Goal: Information Seeking & Learning: Learn about a topic

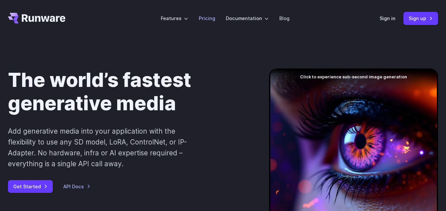
click at [210, 21] on link "Pricing" at bounding box center [207, 19] width 16 height 8
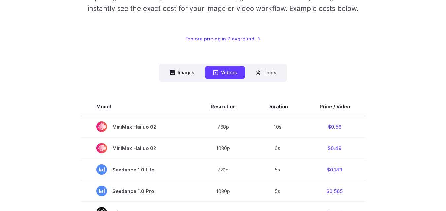
scroll to position [121, 0]
click at [187, 69] on button "Images" at bounding box center [182, 73] width 41 height 13
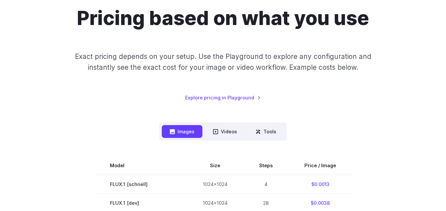
scroll to position [62, 0]
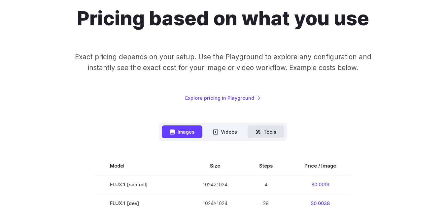
click at [266, 130] on button "Tools" at bounding box center [265, 132] width 37 height 13
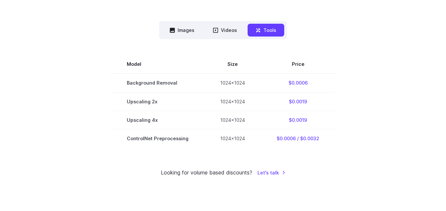
scroll to position [162, 0]
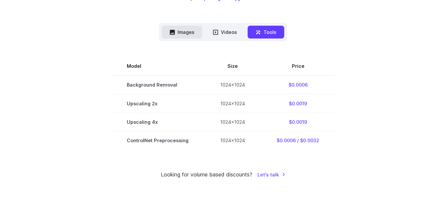
click at [186, 34] on button "Images" at bounding box center [182, 32] width 41 height 13
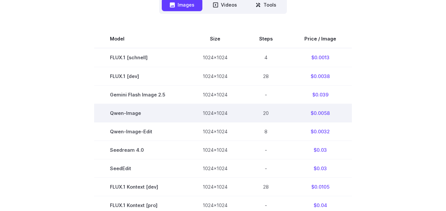
scroll to position [193, 0]
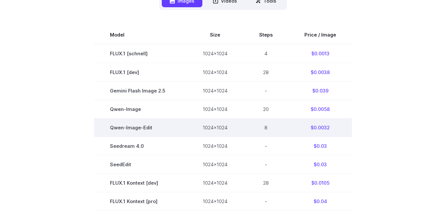
click at [267, 129] on td "8" at bounding box center [265, 127] width 45 height 18
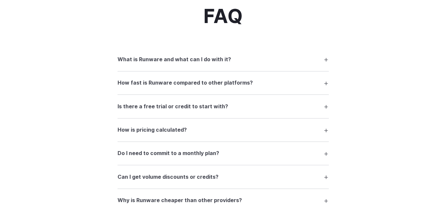
scroll to position [831, 0]
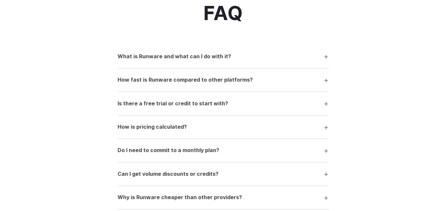
click at [215, 54] on h3 "What is Runware and what can I do with it?" at bounding box center [173, 56] width 113 height 9
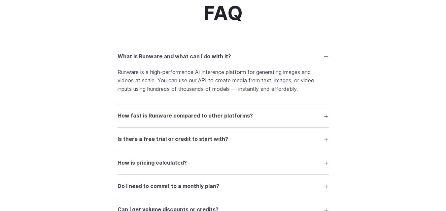
click at [255, 54] on summary "What is Runware and what can I do with it?" at bounding box center [222, 56] width 211 height 13
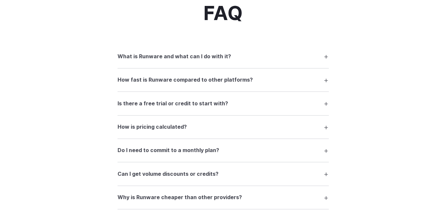
click at [226, 81] on h3 "How fast is Runware compared to other platforms?" at bounding box center [184, 80] width 135 height 9
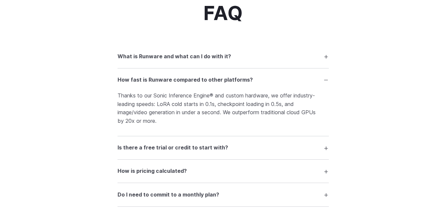
click at [226, 81] on h3 "How fast is Runware compared to other platforms?" at bounding box center [184, 80] width 135 height 9
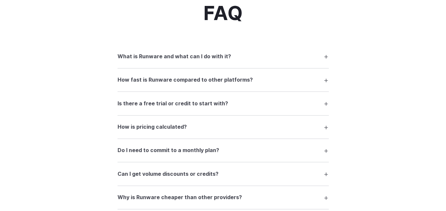
click at [195, 107] on h3 "Is there a free trial or credit to start with?" at bounding box center [172, 104] width 110 height 9
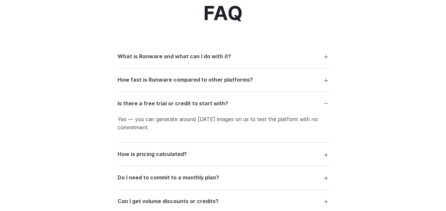
click at [201, 153] on summary "How is pricing calculated?" at bounding box center [222, 154] width 211 height 13
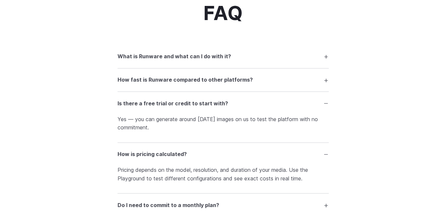
click at [209, 153] on summary "How is pricing calculated?" at bounding box center [222, 154] width 211 height 13
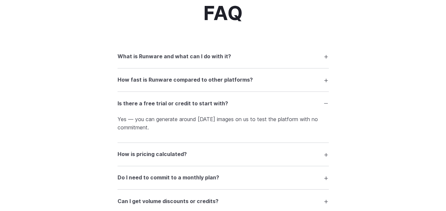
click at [209, 153] on summary "How is pricing calculated?" at bounding box center [222, 154] width 211 height 13
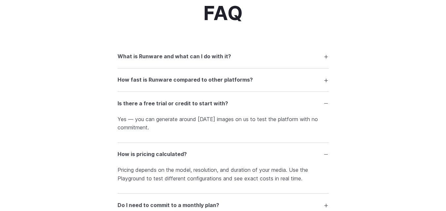
click at [209, 153] on summary "How is pricing calculated?" at bounding box center [222, 154] width 211 height 13
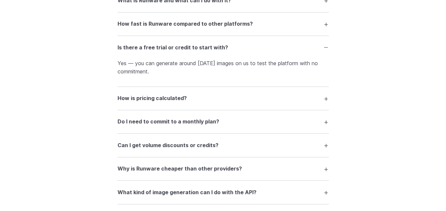
scroll to position [890, 0]
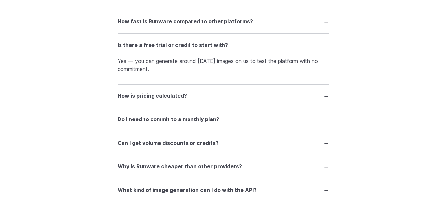
click at [222, 119] on summary "Do I need to commit to a monthly plan?" at bounding box center [222, 119] width 211 height 13
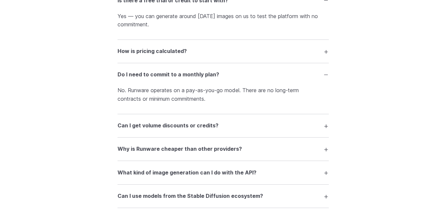
scroll to position [937, 0]
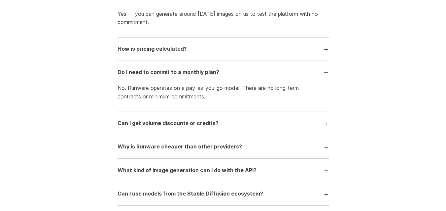
click at [214, 120] on h3 "Can I get volume discounts or credits?" at bounding box center [167, 123] width 101 height 9
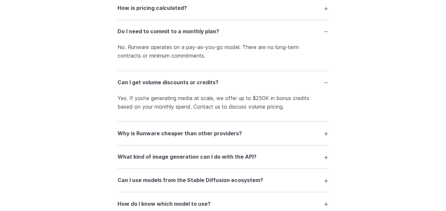
scroll to position [978, 0]
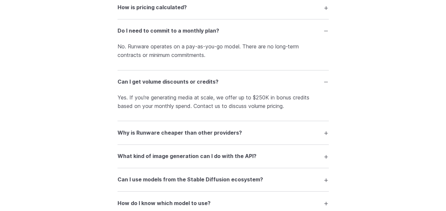
click at [204, 136] on h3 "Why is Runware cheaper than other providers?" at bounding box center [179, 133] width 124 height 9
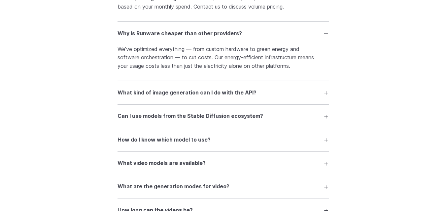
scroll to position [1078, 0]
click at [210, 92] on h3 "What kind of image generation can I do with the API?" at bounding box center [186, 92] width 139 height 9
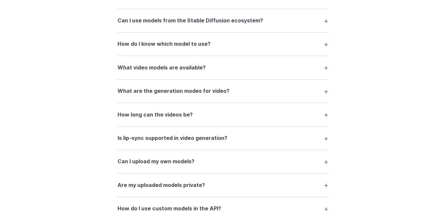
scroll to position [1210, 0]
click at [199, 40] on summary "How do I know which model to use?" at bounding box center [222, 44] width 211 height 13
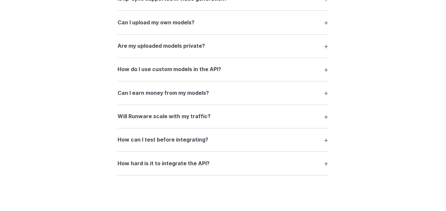
scroll to position [1377, 0]
click at [203, 93] on h3 "Can I earn money from my models?" at bounding box center [162, 93] width 91 height 9
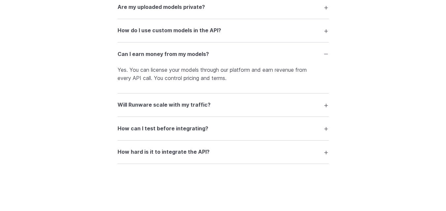
scroll to position [1416, 0]
click at [212, 101] on summary "Will Runware scale with my traffic?" at bounding box center [222, 105] width 211 height 13
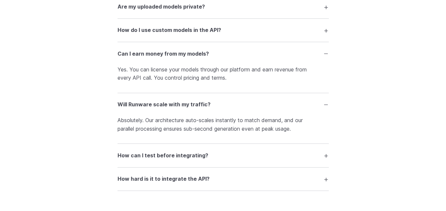
click at [212, 101] on summary "Will Runware scale with my traffic?" at bounding box center [222, 105] width 211 height 13
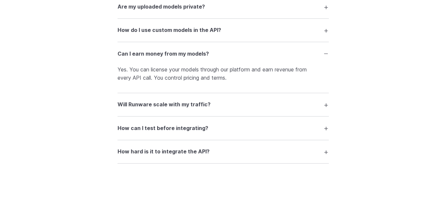
click at [208, 157] on summary "How hard is it to integrate the API?" at bounding box center [222, 152] width 211 height 13
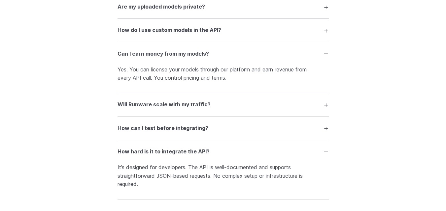
click at [191, 130] on h3 "How can I test before integrating?" at bounding box center [162, 128] width 91 height 9
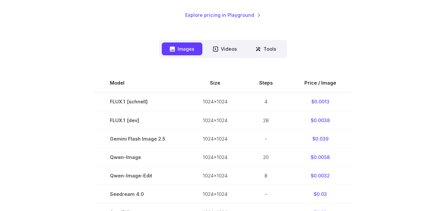
scroll to position [0, 0]
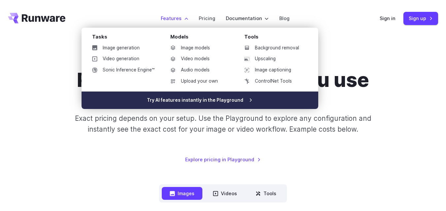
click at [229, 102] on link "Try AI features instantly in the Playground" at bounding box center [199, 101] width 236 height 18
